Goal: Task Accomplishment & Management: Manage account settings

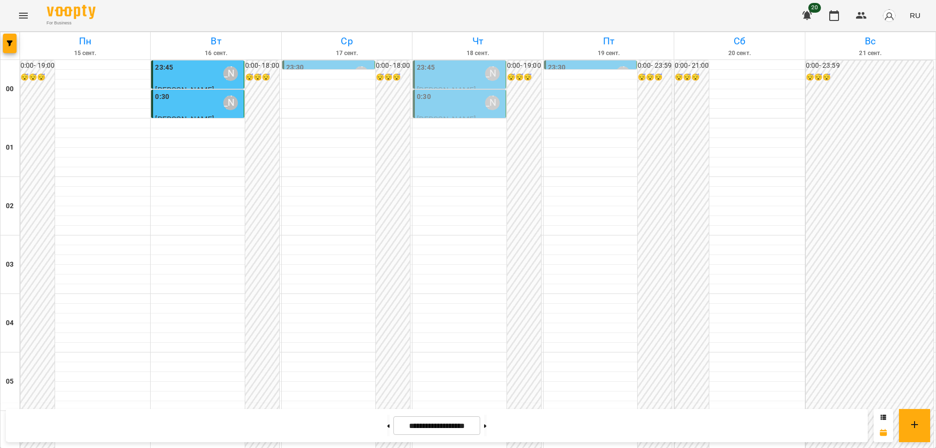
scroll to position [1060, 0]
click at [372, 425] on div at bounding box center [468, 224] width 936 height 448
click at [387, 424] on icon at bounding box center [388, 426] width 2 height 4
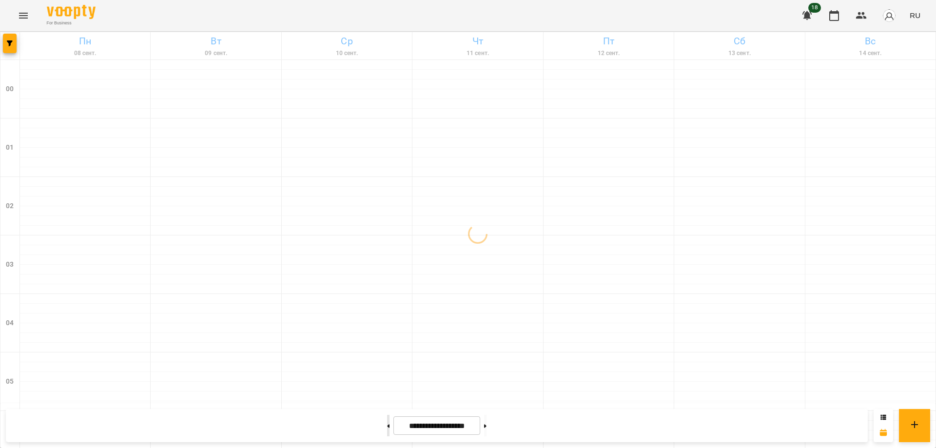
click at [387, 424] on icon at bounding box center [388, 426] width 2 height 4
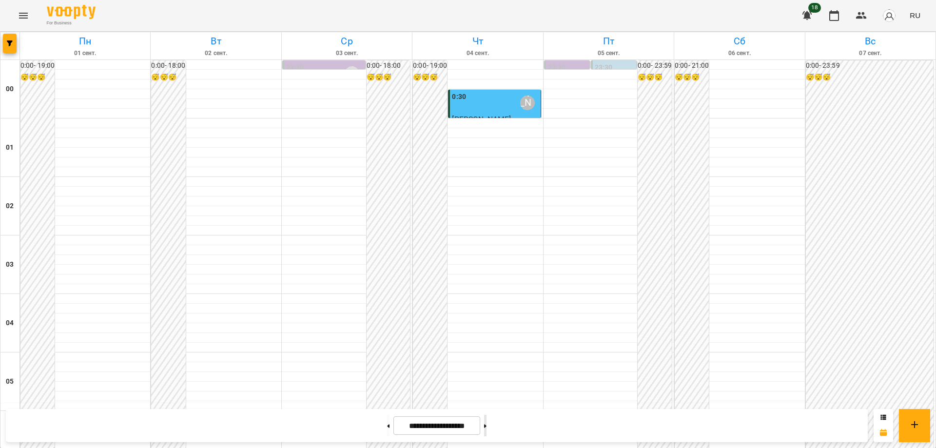
click at [487, 427] on icon at bounding box center [485, 425] width 2 height 3
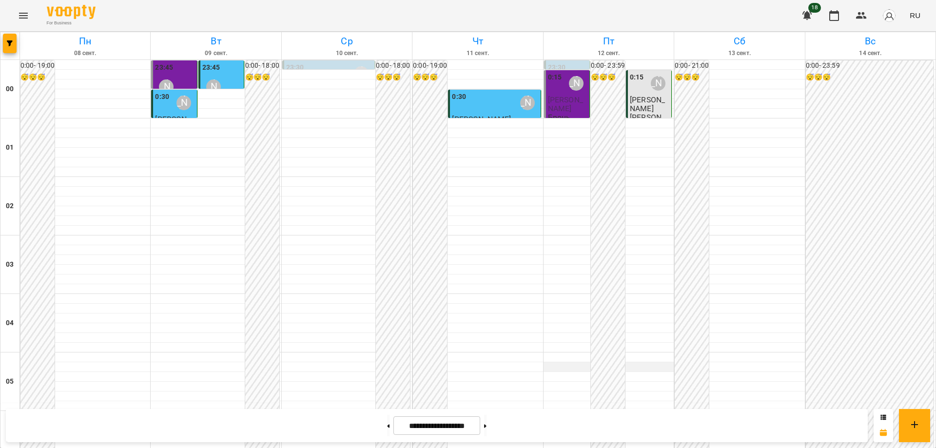
scroll to position [0, 0]
click at [631, 99] on span "[PERSON_NAME]" at bounding box center [647, 104] width 35 height 18
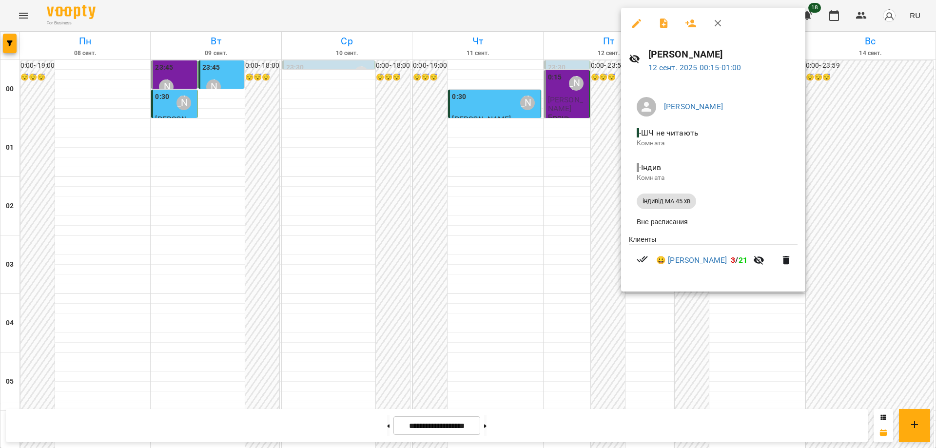
click at [618, 316] on div at bounding box center [468, 224] width 936 height 448
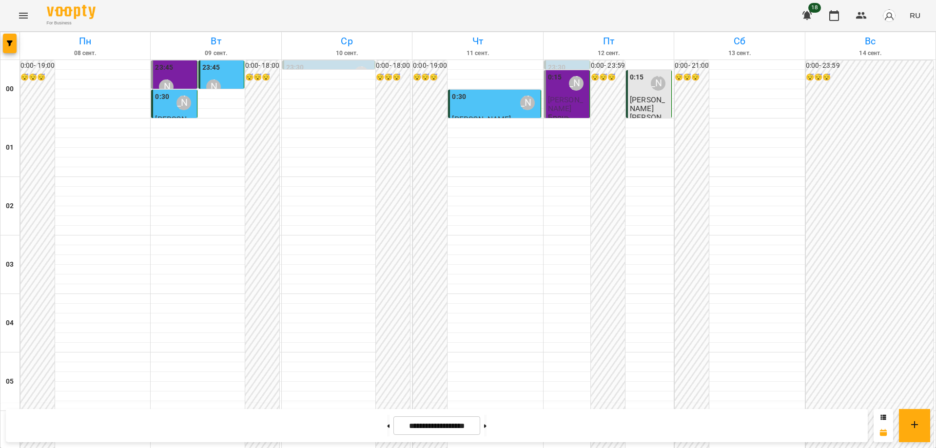
scroll to position [1060, 0]
click at [487, 426] on button at bounding box center [485, 425] width 2 height 21
type input "**********"
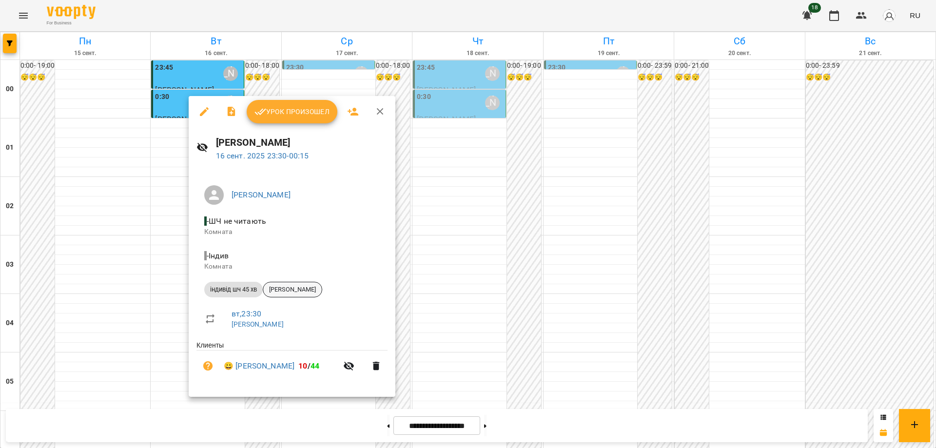
click at [286, 292] on span "[PERSON_NAME]" at bounding box center [292, 289] width 59 height 9
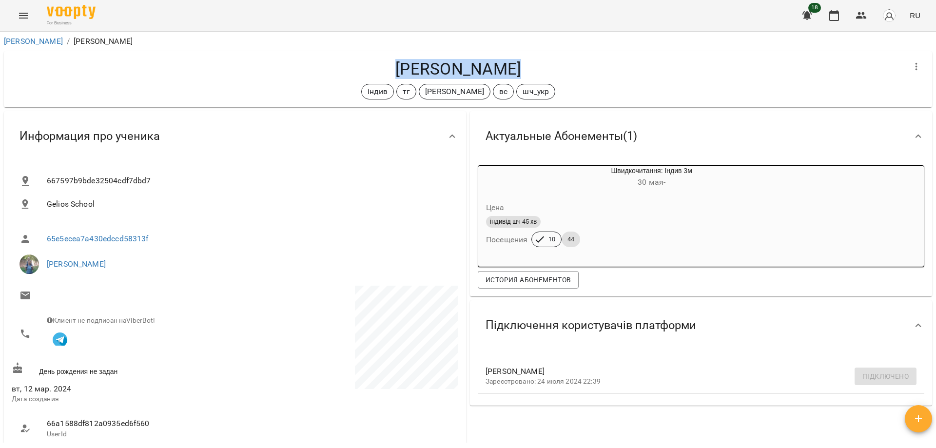
drag, startPoint x: 389, startPoint y: 65, endPoint x: 514, endPoint y: 71, distance: 125.4
click at [514, 71] on h4 "[PERSON_NAME]" at bounding box center [458, 69] width 893 height 20
copy h4 "[PERSON_NAME]"
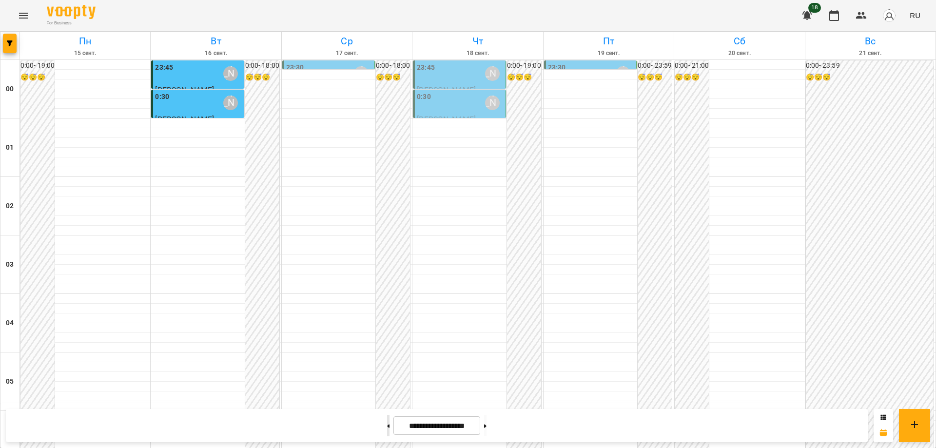
click at [387, 427] on icon at bounding box center [388, 426] width 2 height 4
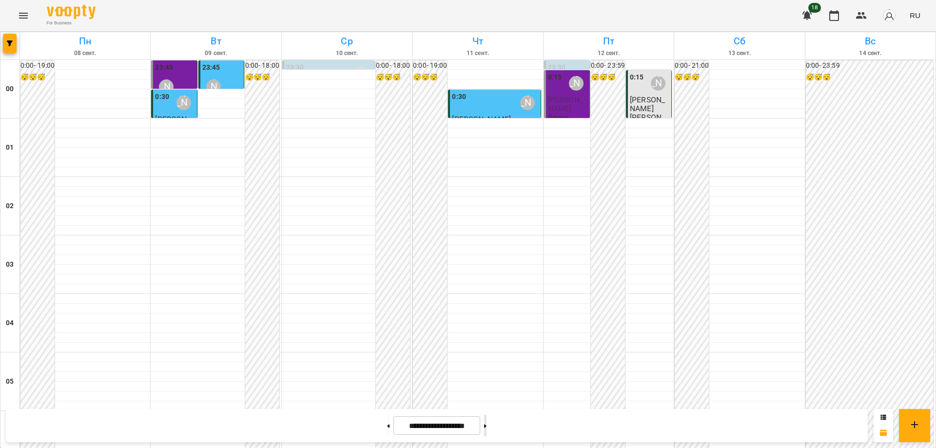
click at [487, 425] on button at bounding box center [485, 425] width 2 height 21
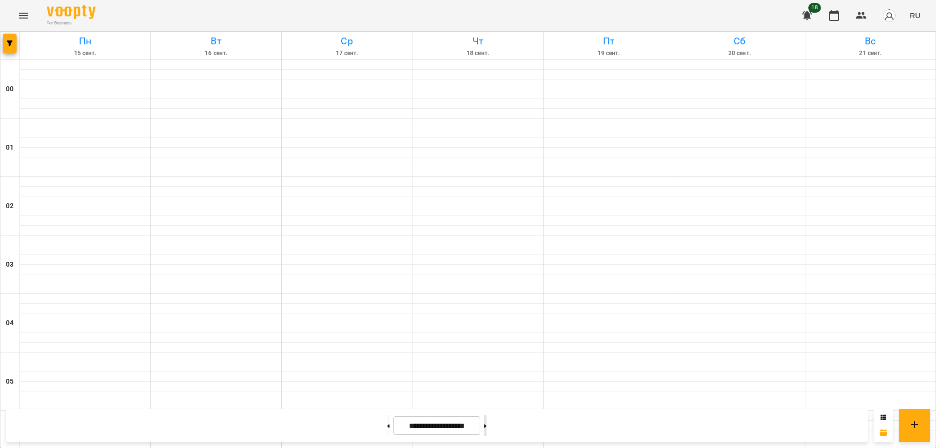
click at [487, 425] on button at bounding box center [485, 425] width 2 height 21
click at [387, 428] on button at bounding box center [388, 425] width 2 height 21
type input "**********"
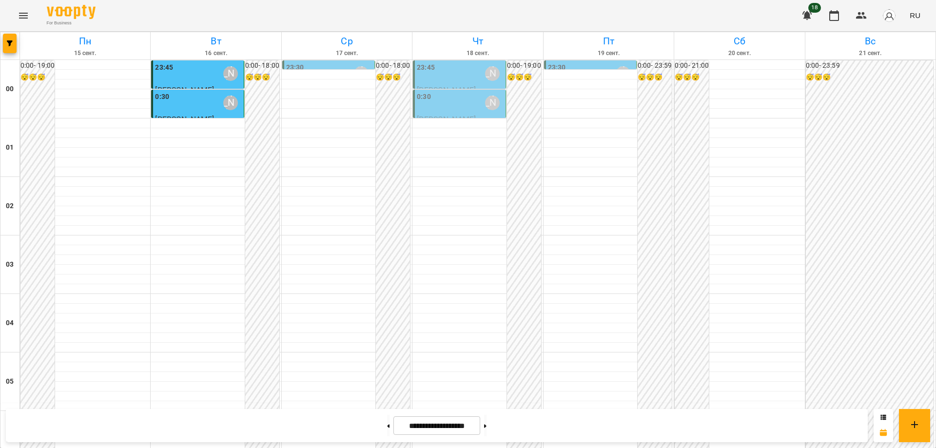
scroll to position [244, 0]
